Goal: Task Accomplishment & Management: Manage account settings

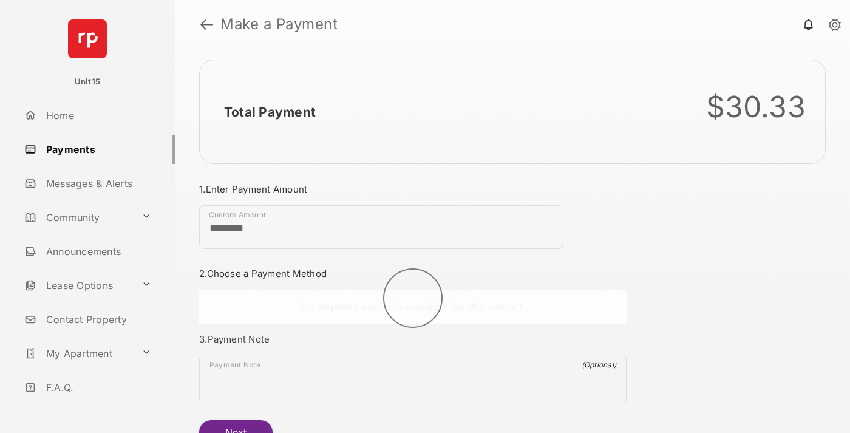
scroll to position [66, 0]
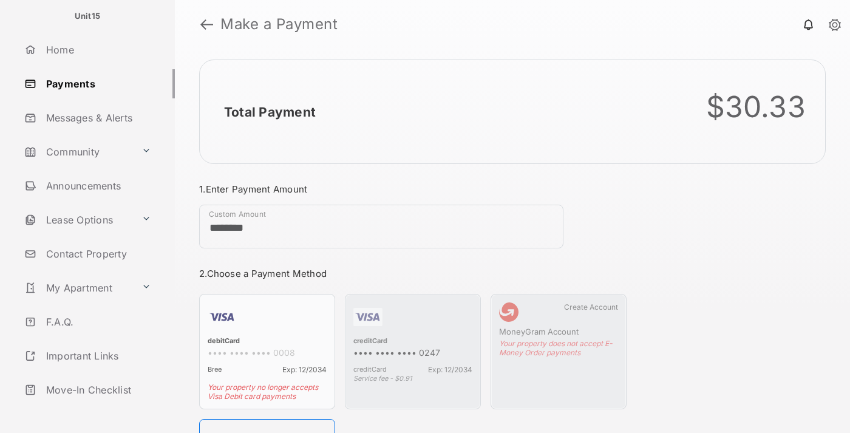
click at [95, 409] on link "Logout" at bounding box center [96, 423] width 155 height 29
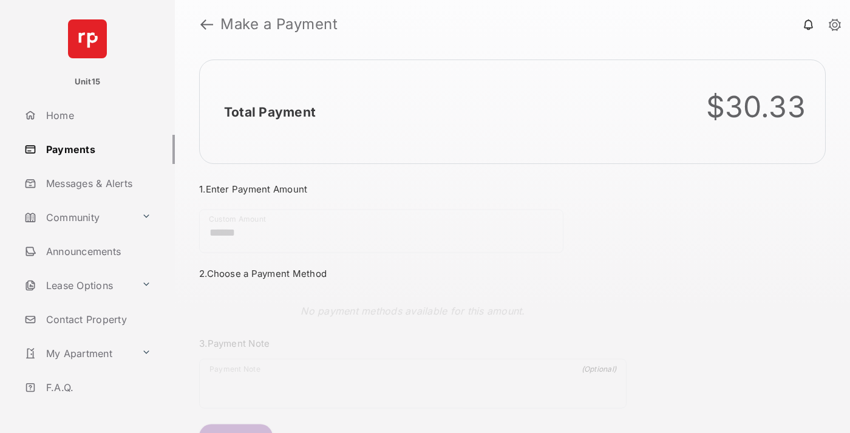
scroll to position [66, 0]
